Goal: Obtain resource: Download file/media

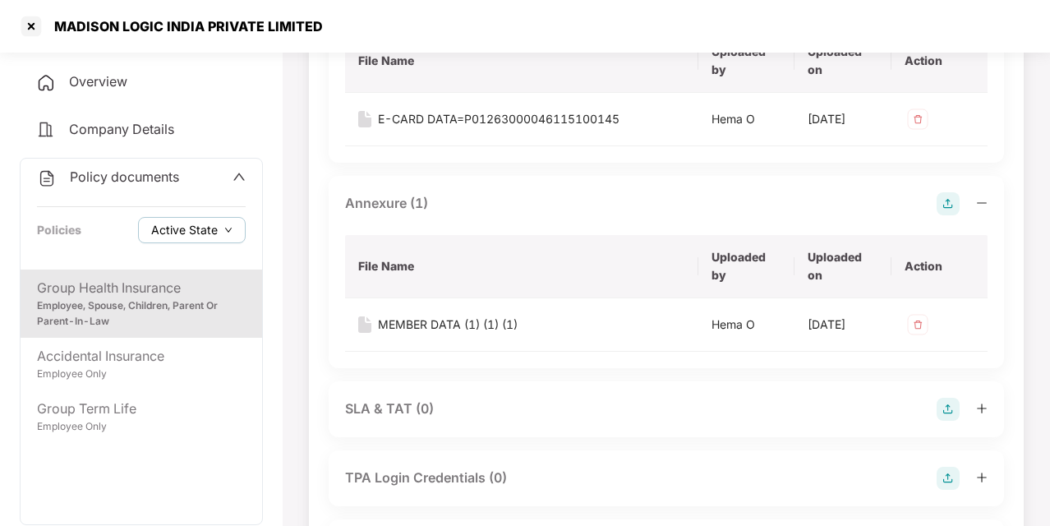
scroll to position [93, 0]
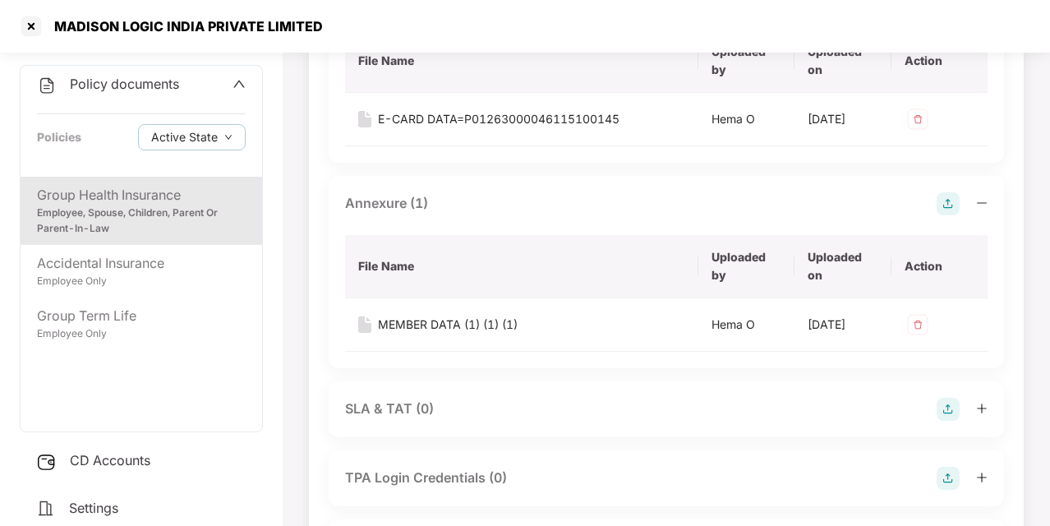
click at [245, 82] on div "Policy documents Policies Active State" at bounding box center [142, 121] width 242 height 111
click at [238, 83] on icon "up" at bounding box center [239, 83] width 13 height 13
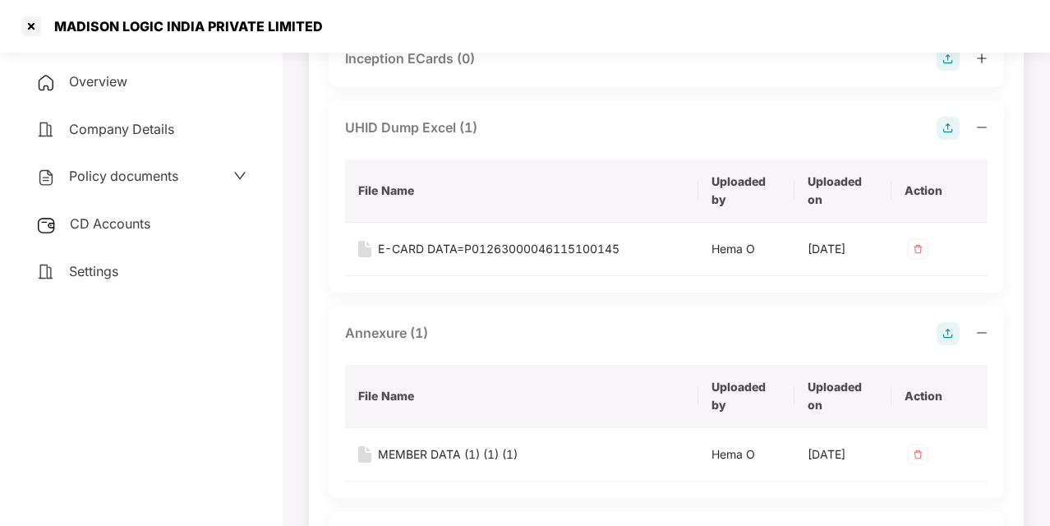
scroll to position [1192, 0]
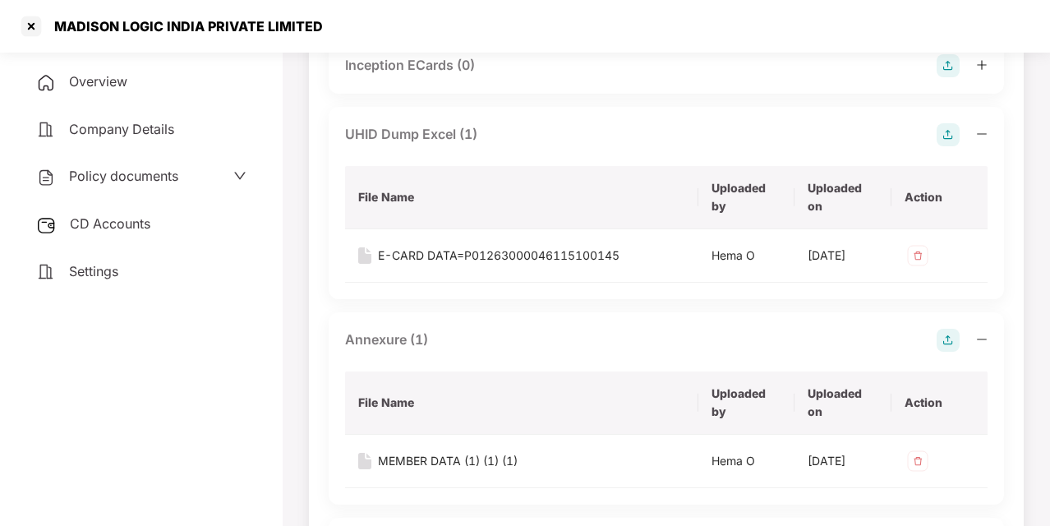
click at [164, 227] on div "CD Accounts" at bounding box center [141, 224] width 243 height 38
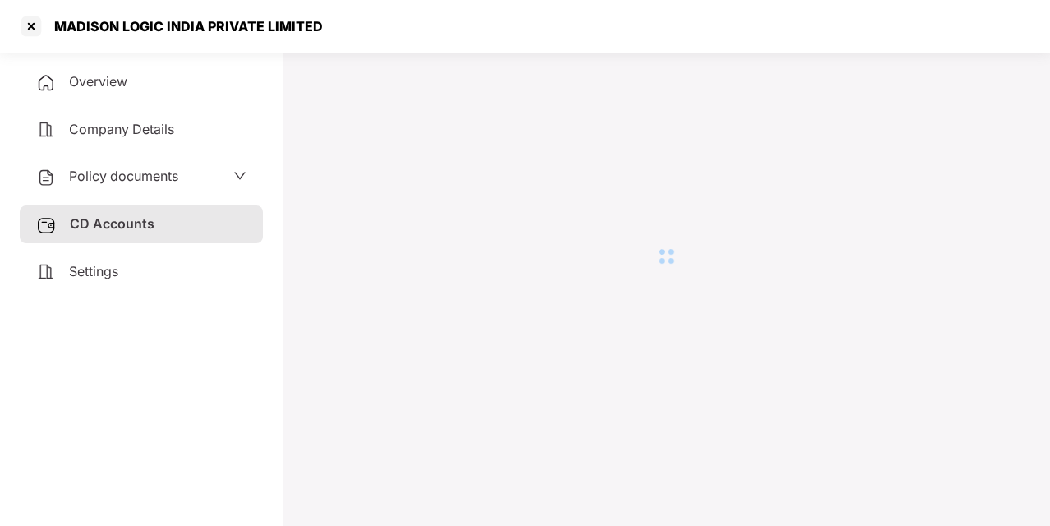
scroll to position [45, 0]
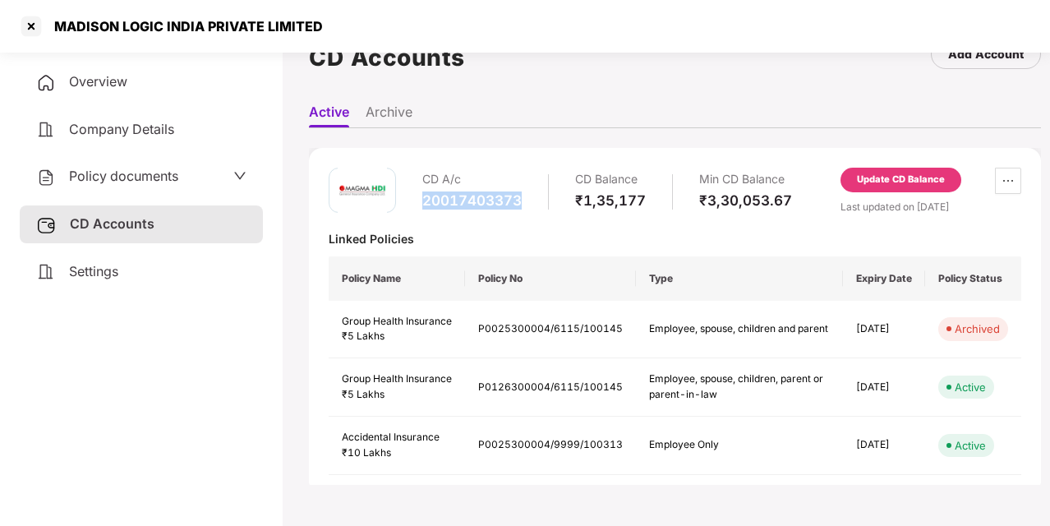
drag, startPoint x: 424, startPoint y: 200, endPoint x: 531, endPoint y: 213, distance: 107.6
click at [531, 213] on div "CD A/c 20017403373 CD Balance ₹1,35,177 Min CD Balance ₹3,30,053.67" at bounding box center [607, 191] width 370 height 47
copy div "20017403373"
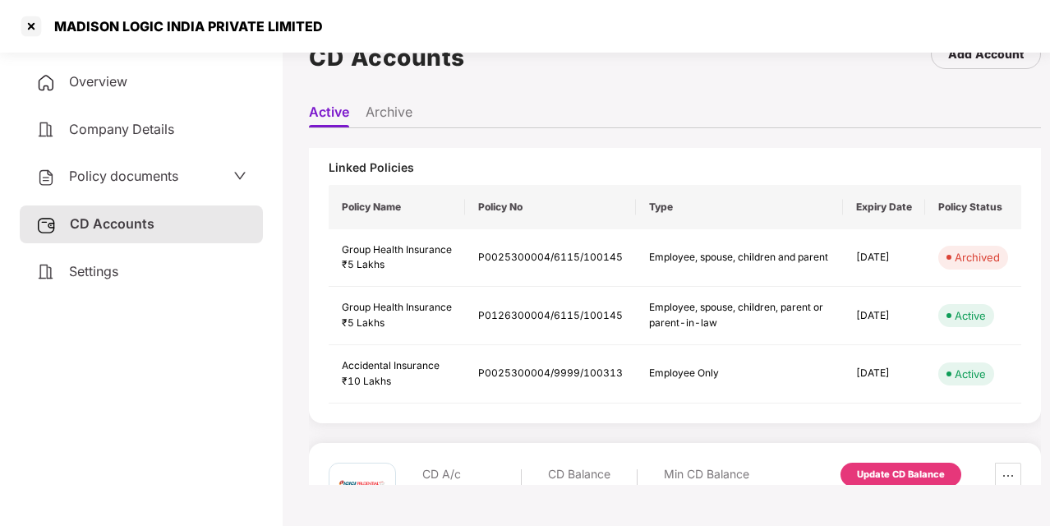
scroll to position [0, 0]
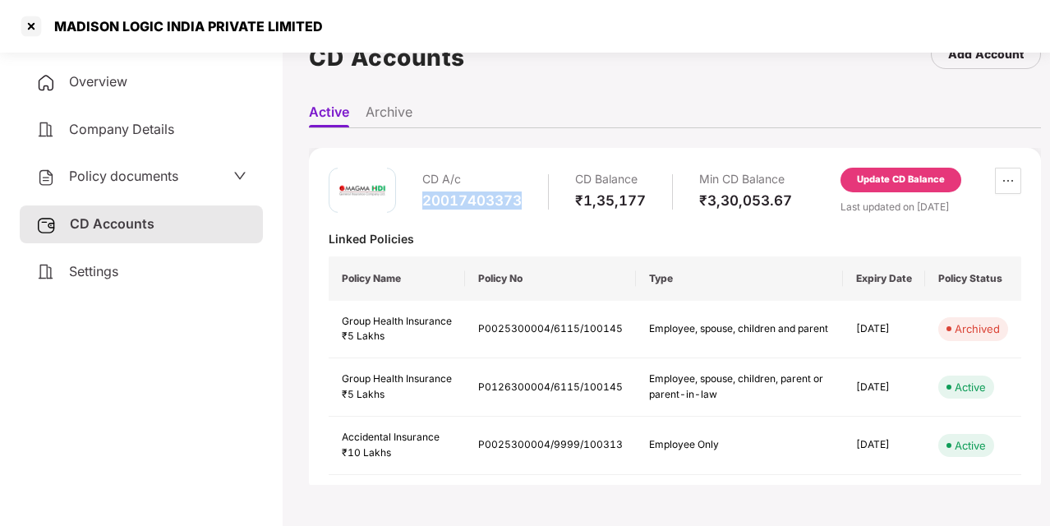
copy div "20017403373"
click at [176, 176] on span "Policy documents" at bounding box center [123, 176] width 109 height 16
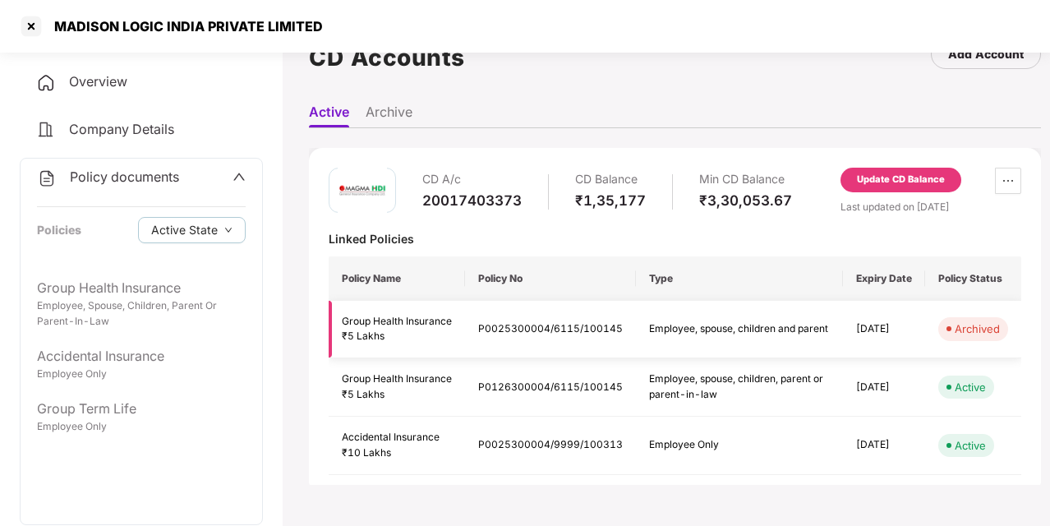
scroll to position [51, 0]
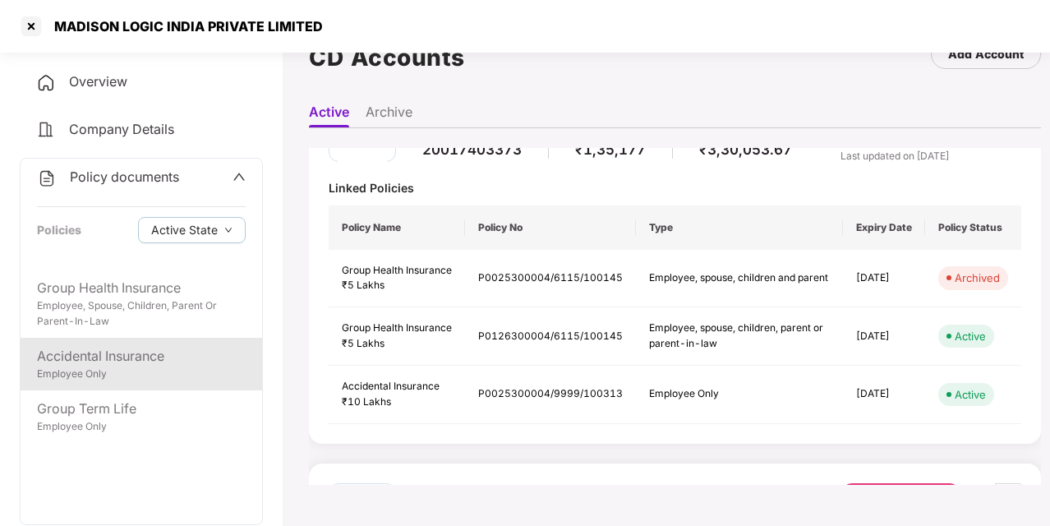
click at [127, 375] on div "Employee Only" at bounding box center [141, 375] width 209 height 16
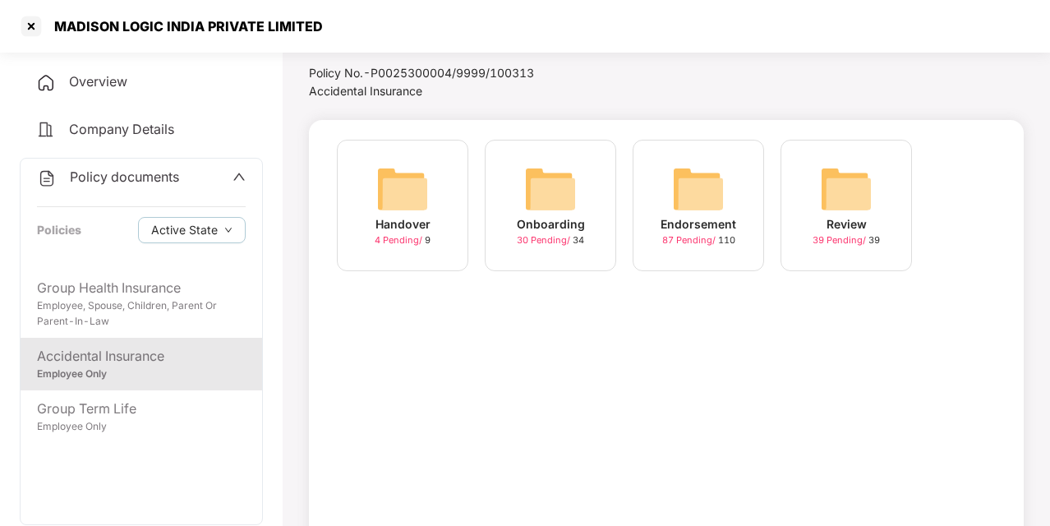
click at [592, 200] on div "Onboarding 30 Pending / 34" at bounding box center [550, 205] width 131 height 131
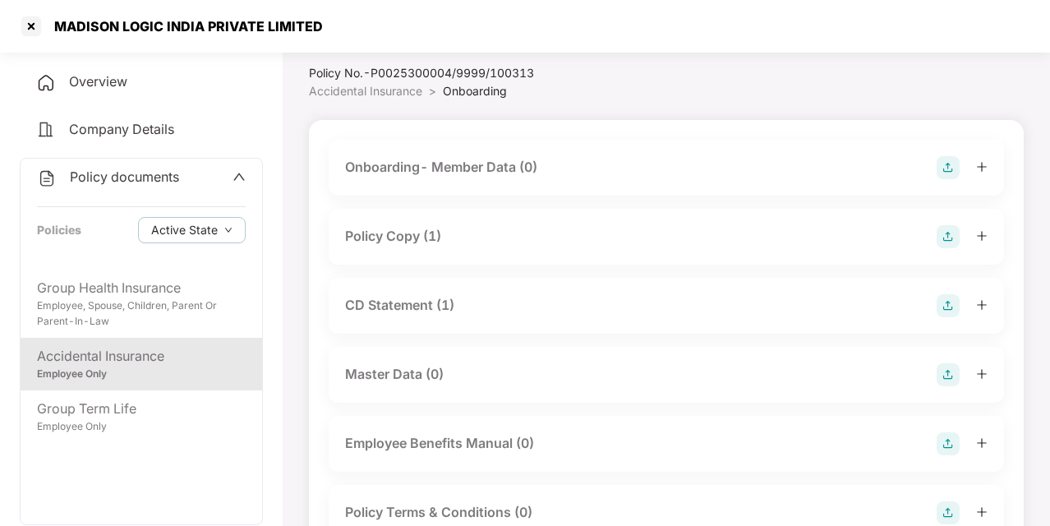
click at [402, 242] on div "Policy Copy (1)" at bounding box center [393, 236] width 96 height 21
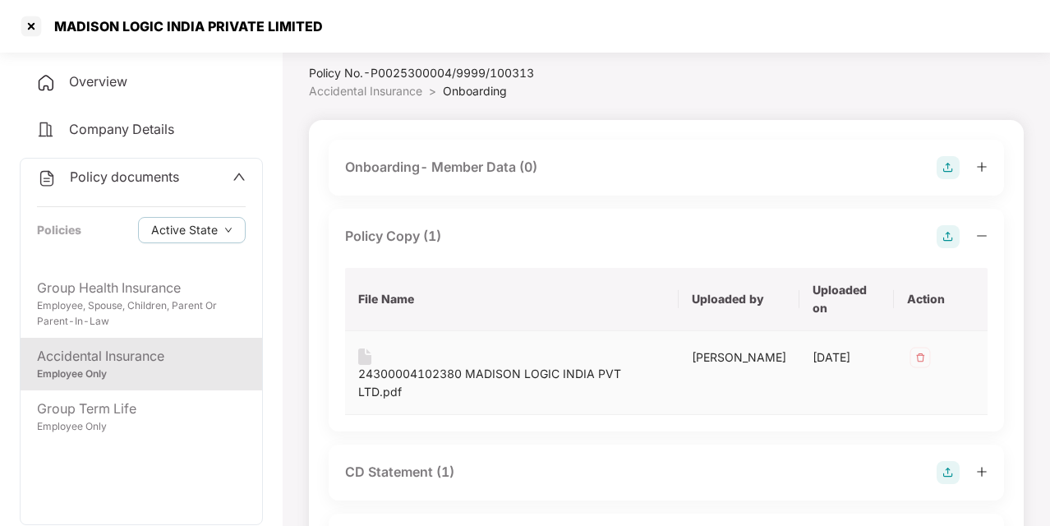
click at [439, 365] on div "24300004102380 MADISON LOGIC INDIA PVT LTD.pdf" at bounding box center [511, 383] width 307 height 36
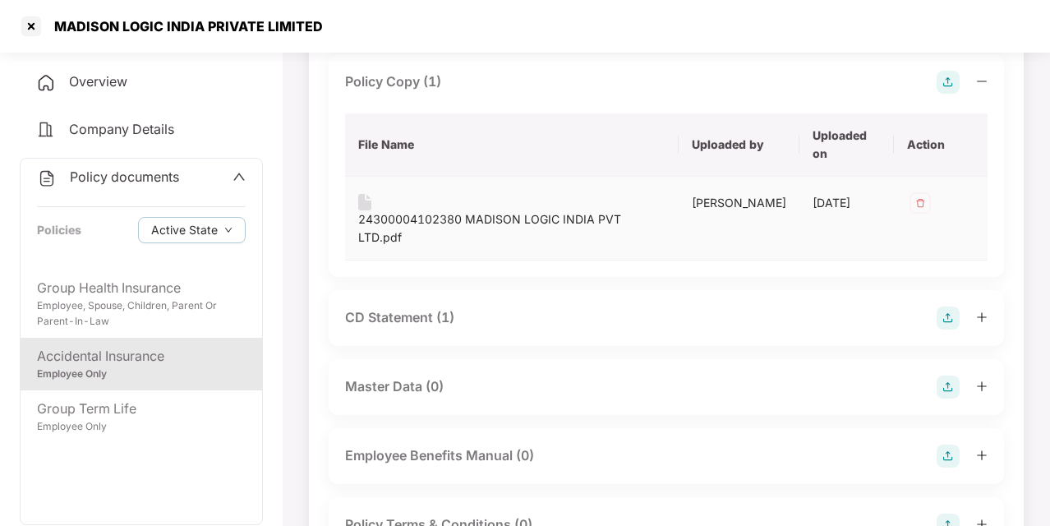
scroll to position [210, 0]
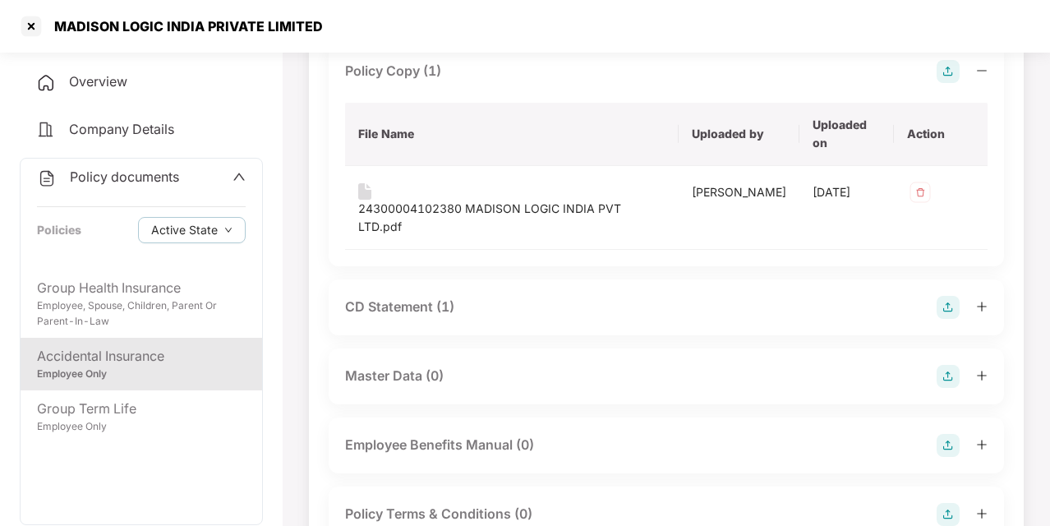
click at [408, 297] on div "CD Statement (1)" at bounding box center [399, 307] width 109 height 21
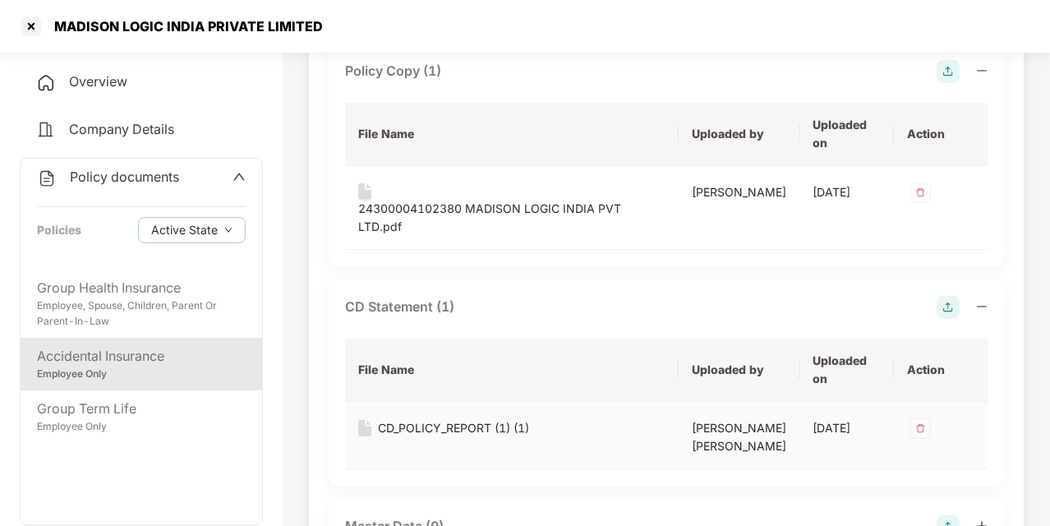
click at [459, 419] on div "CD_POLICY_REPORT (1) (1)" at bounding box center [453, 428] width 151 height 18
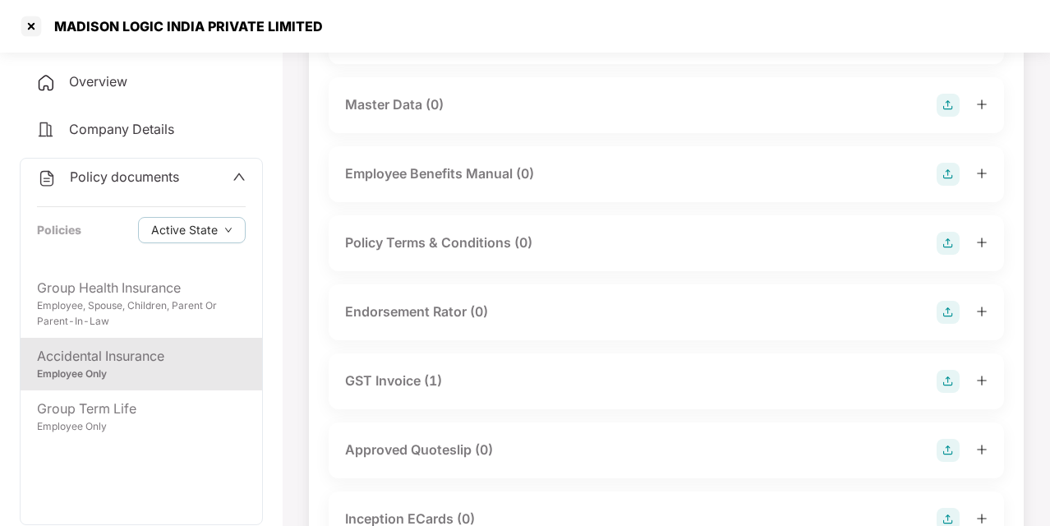
scroll to position [637, 0]
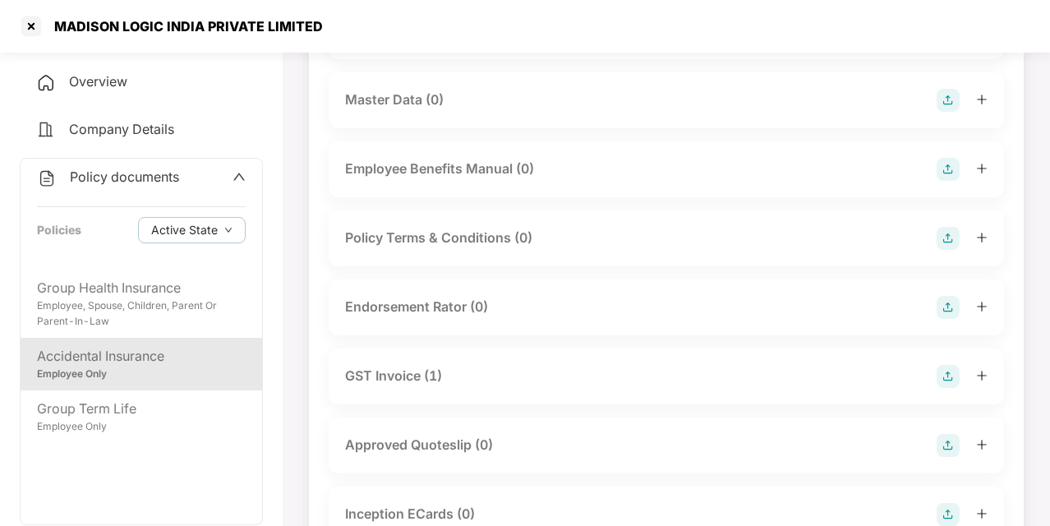
click at [423, 366] on div "GST Invoice (1)" at bounding box center [393, 376] width 97 height 21
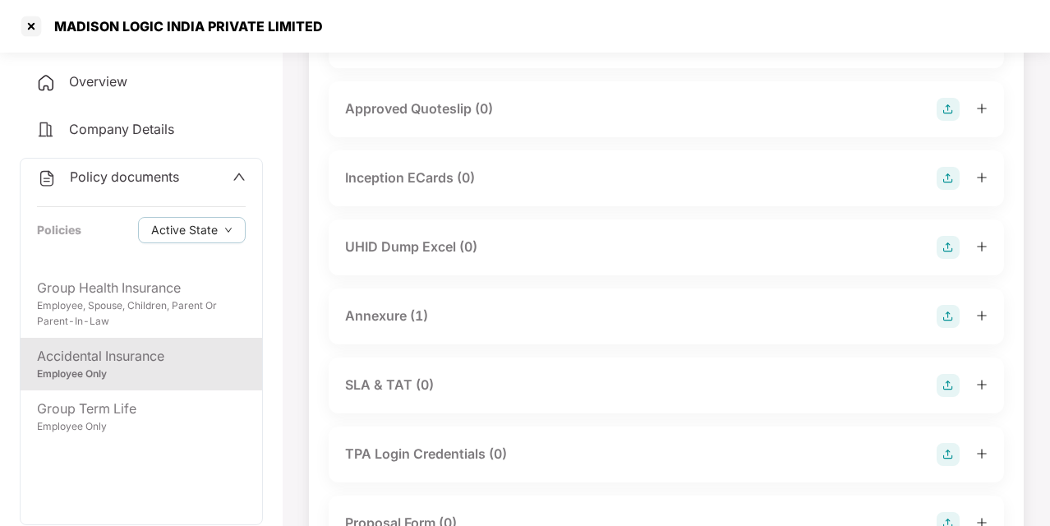
scroll to position [1110, 0]
click at [394, 308] on div "Annexure (1)" at bounding box center [386, 315] width 83 height 21
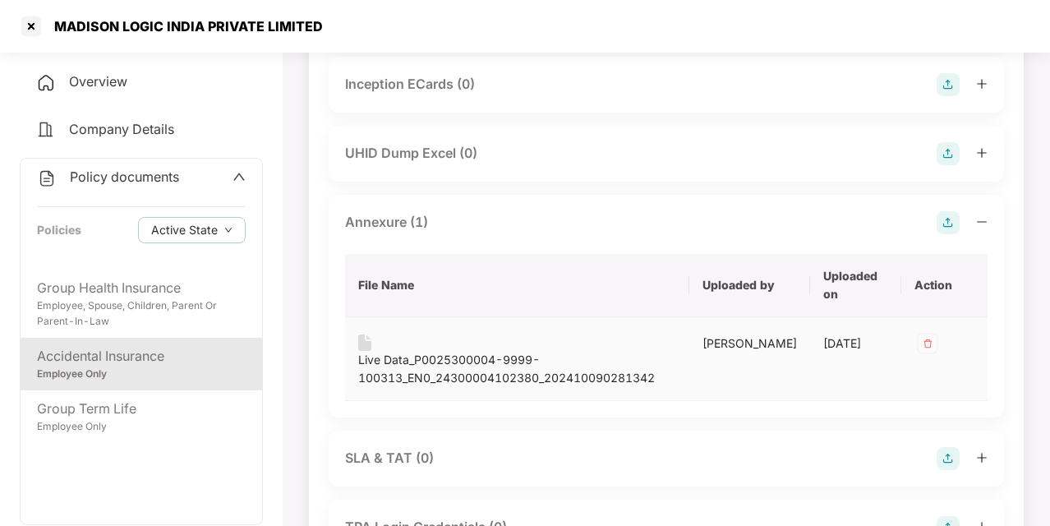
scroll to position [1206, 0]
click at [478, 350] on div "Live Data_P0025300004-9999-100313_EN0_24300004102380_202410090281342" at bounding box center [517, 366] width 318 height 36
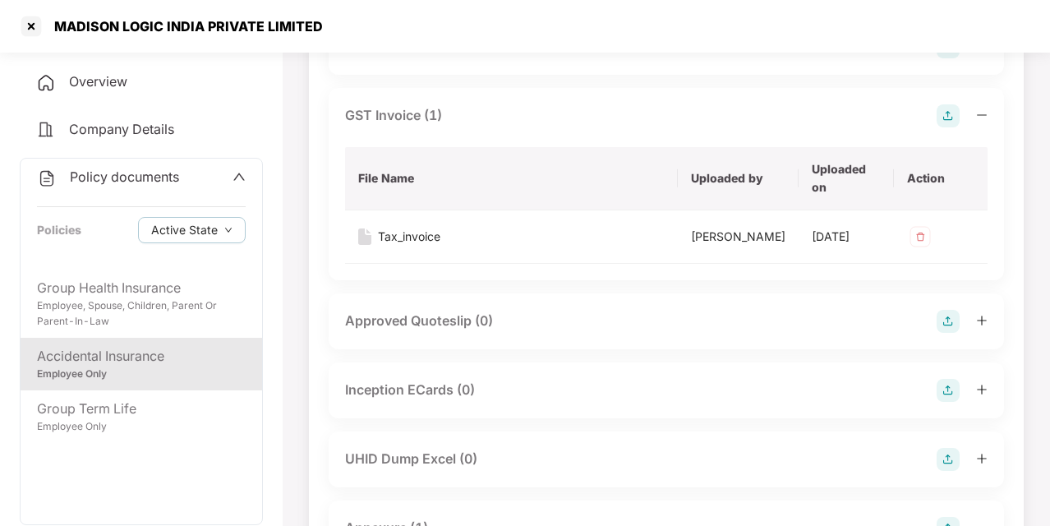
scroll to position [853, 0]
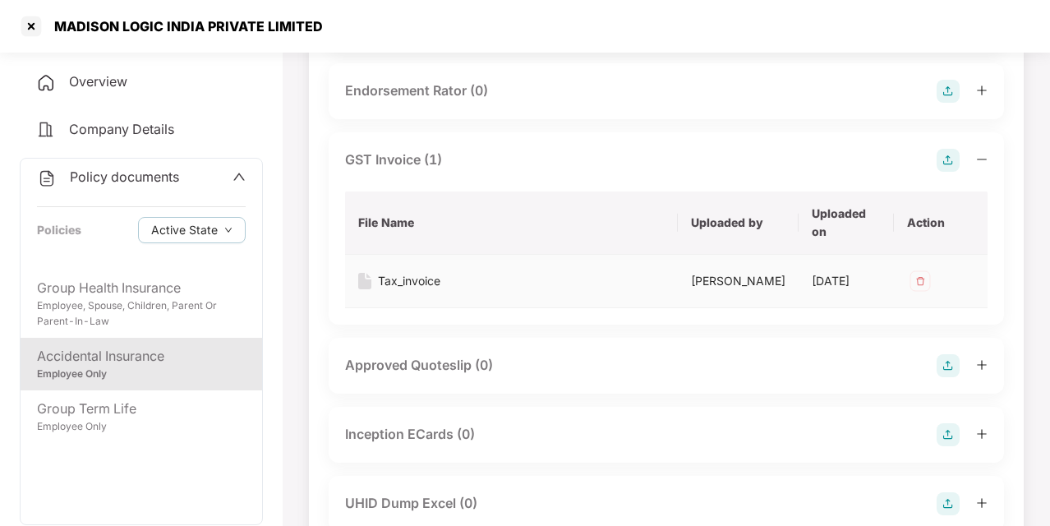
click at [447, 272] on div "Tax_invoice" at bounding box center [511, 281] width 307 height 18
click at [428, 272] on div "Tax_invoice" at bounding box center [409, 281] width 62 height 18
